Goal: Task Accomplishment & Management: Use online tool/utility

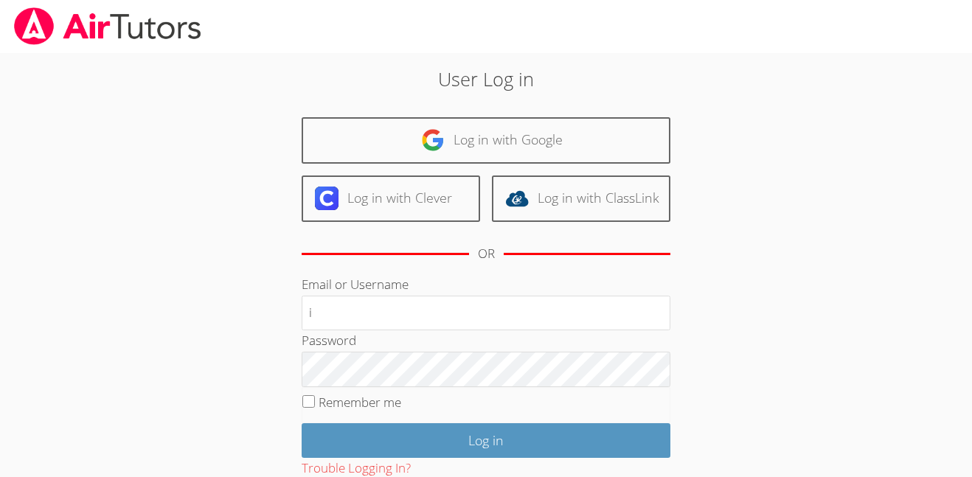
type input "i.nieves2@lodiusd.org"
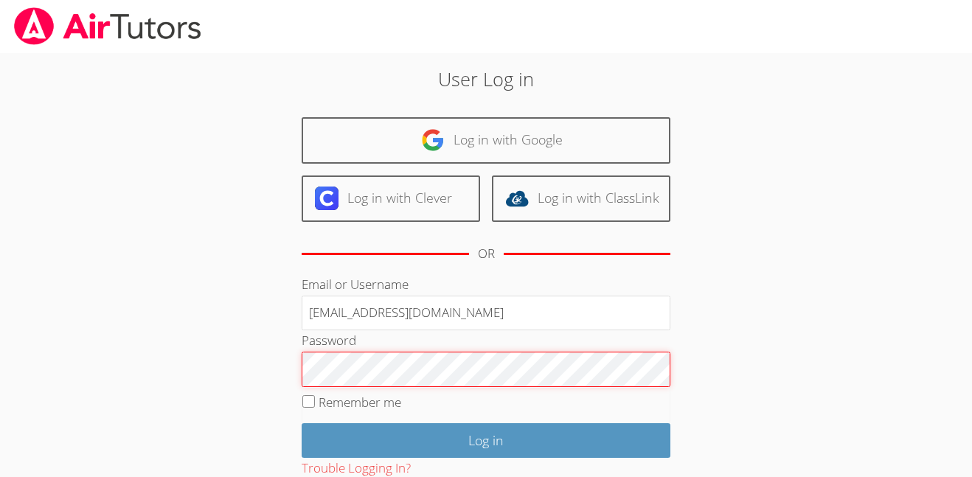
click at [302, 423] on input "Log in" at bounding box center [486, 440] width 369 height 35
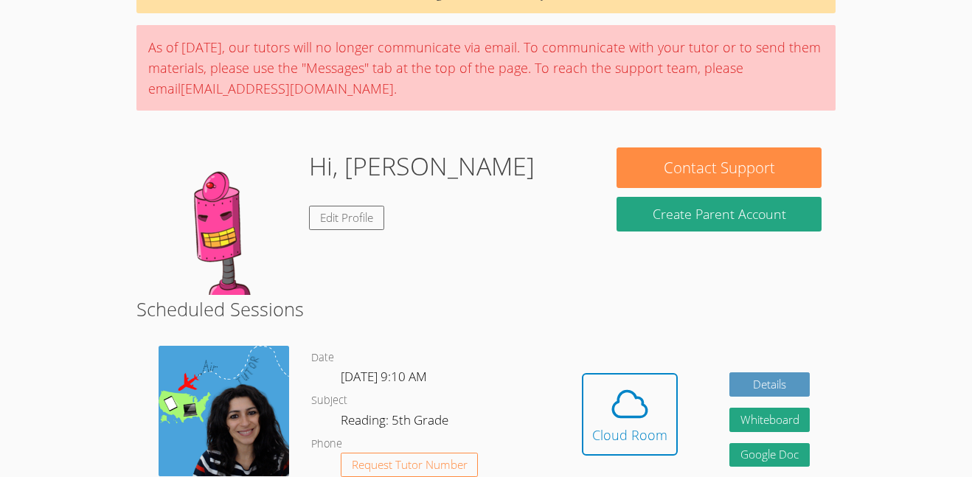
scroll to position [111, 0]
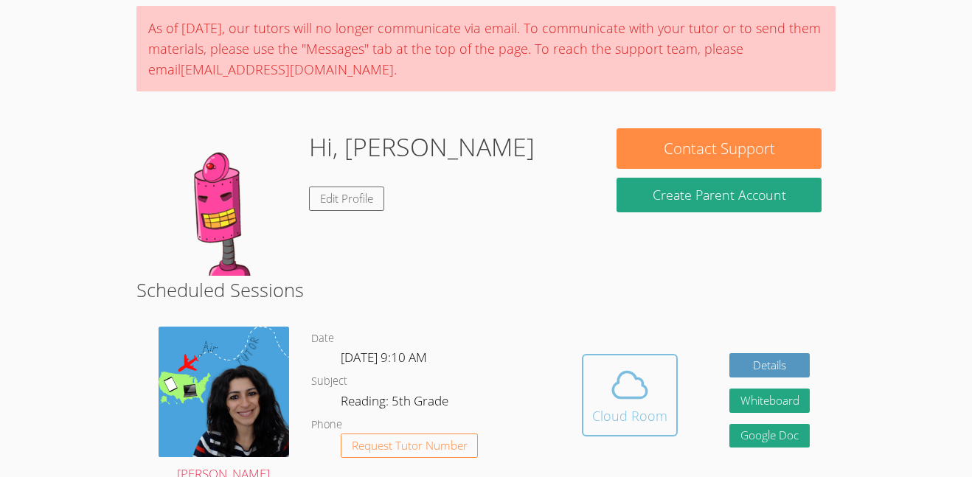
click at [593, 412] on div "Cloud Room" at bounding box center [629, 416] width 75 height 21
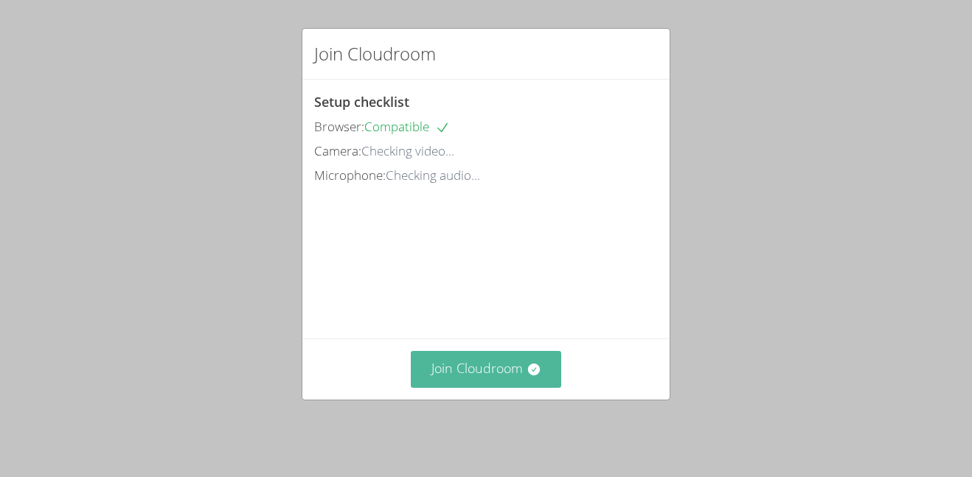
click at [508, 368] on button "Join Cloudroom" at bounding box center [486, 369] width 151 height 36
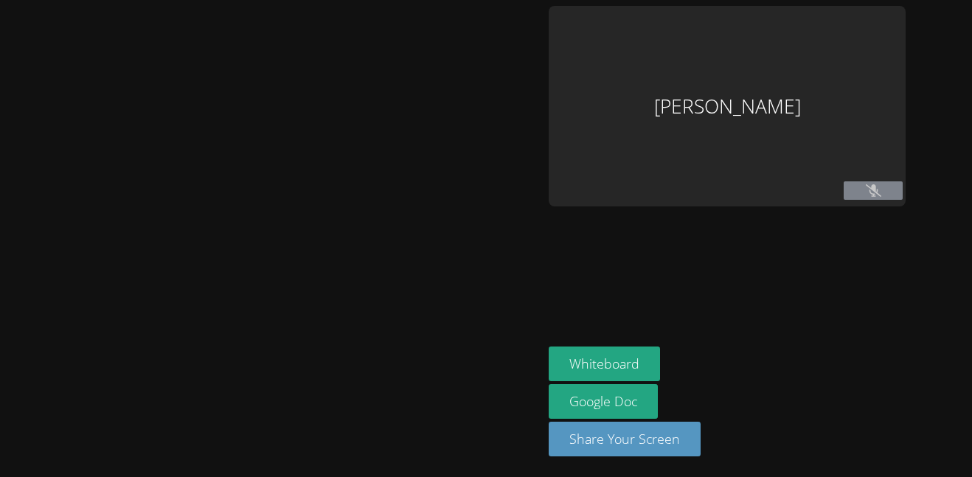
click at [508, 368] on div at bounding box center [271, 238] width 531 height 465
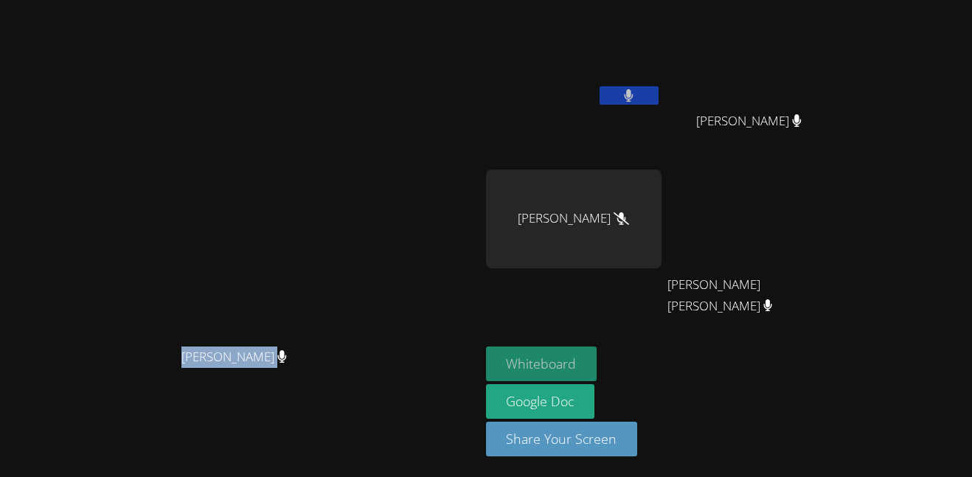
click at [597, 372] on button "Whiteboard" at bounding box center [541, 364] width 111 height 35
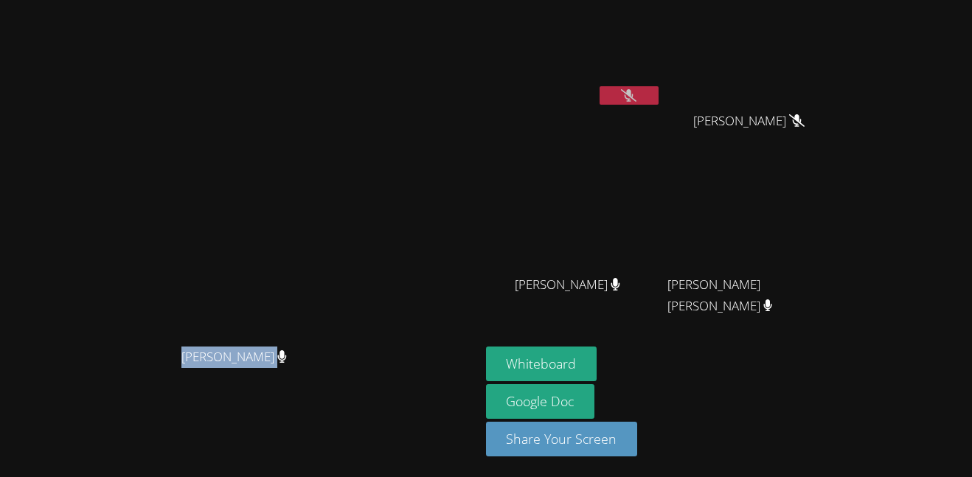
click at [659, 101] on button at bounding box center [629, 95] width 59 height 18
click at [659, 98] on button at bounding box center [629, 95] width 59 height 18
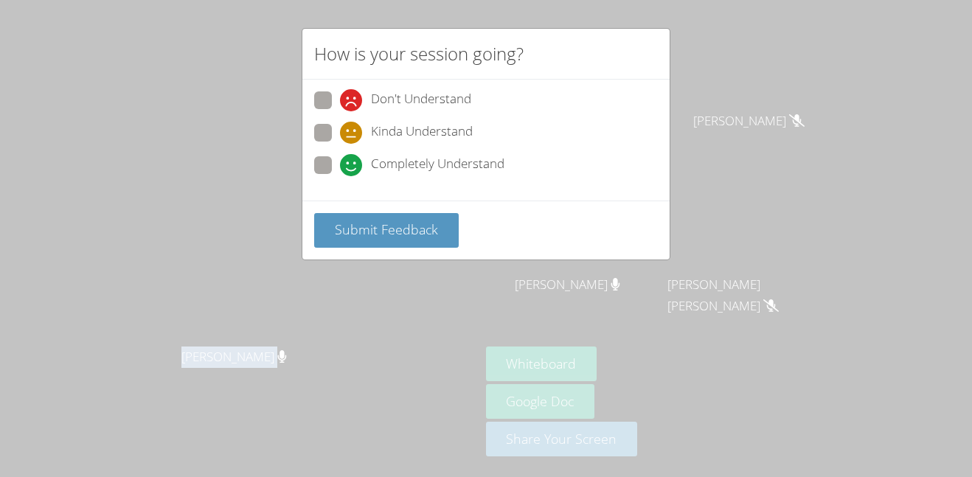
click at [333, 178] on div "Completely Understand" at bounding box center [486, 169] width 344 height 27
click at [340, 176] on span at bounding box center [340, 176] width 0 height 0
click at [340, 160] on input "Completely Understand" at bounding box center [346, 162] width 13 height 13
radio input "true"
click at [341, 212] on div "Submit Feedback" at bounding box center [485, 230] width 367 height 59
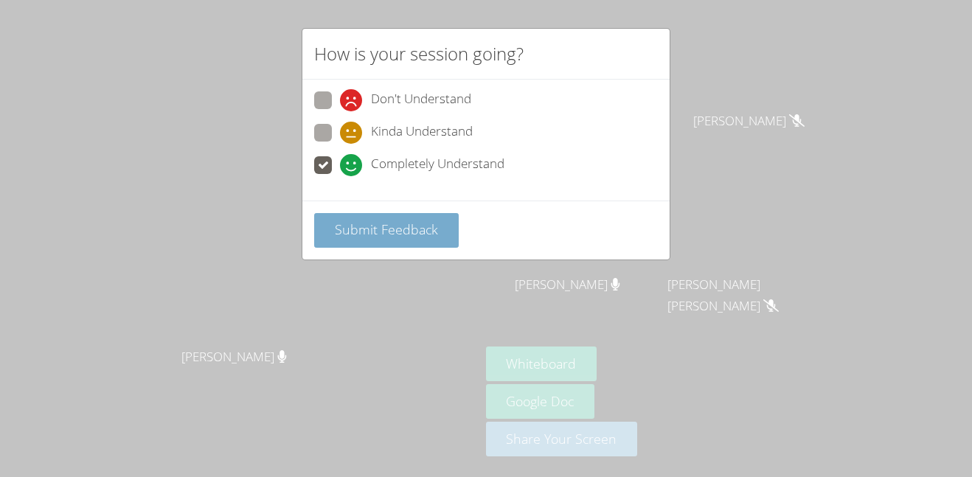
click at [416, 226] on span "Submit Feedback" at bounding box center [386, 230] width 103 height 18
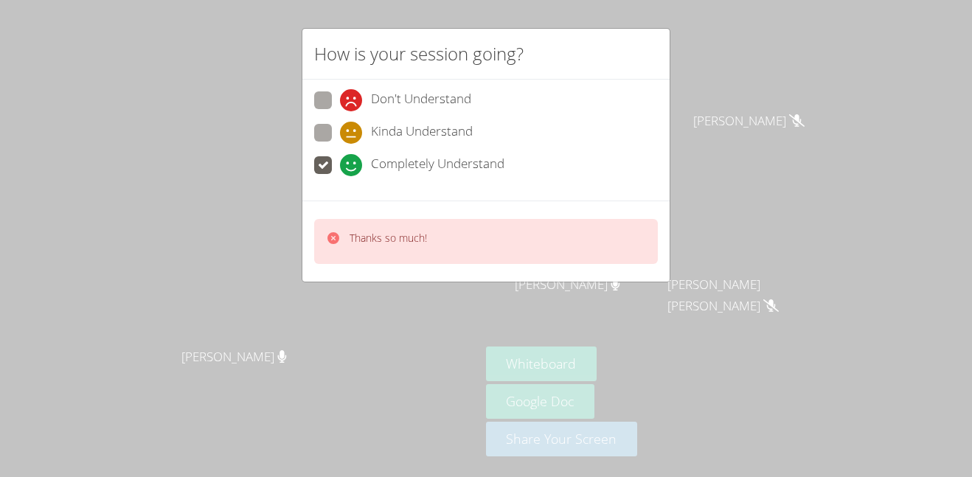
click at [762, 184] on div "How is your session going? Don't Understand Kinda Understand Completely Underst…" at bounding box center [486, 238] width 972 height 477
click at [697, 76] on div "How is your session going? Don't Understand Kinda Understand Completely Underst…" at bounding box center [486, 238] width 972 height 477
click at [580, 31] on div "How is your session going?" at bounding box center [485, 54] width 367 height 51
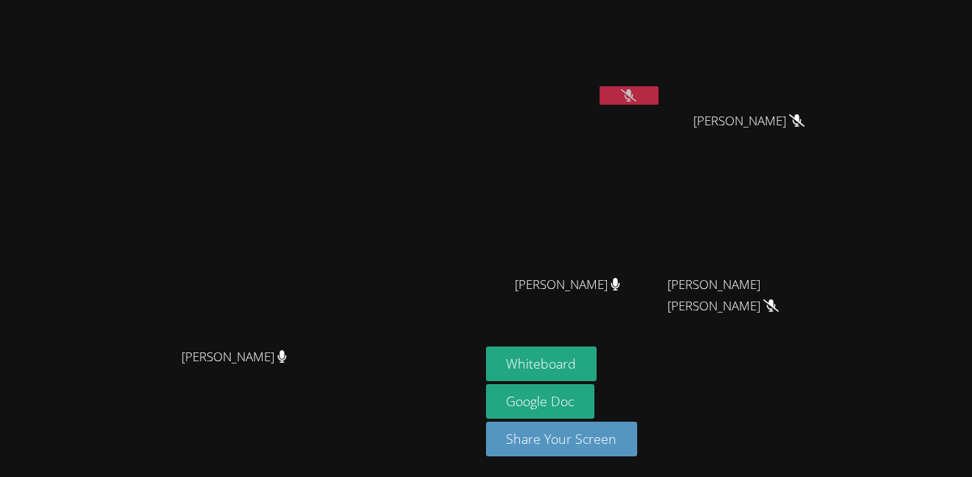
click at [659, 100] on button at bounding box center [629, 95] width 59 height 18
click at [636, 98] on icon at bounding box center [628, 95] width 15 height 13
click at [659, 94] on button at bounding box center [629, 95] width 59 height 18
